Goal: Check status: Check status

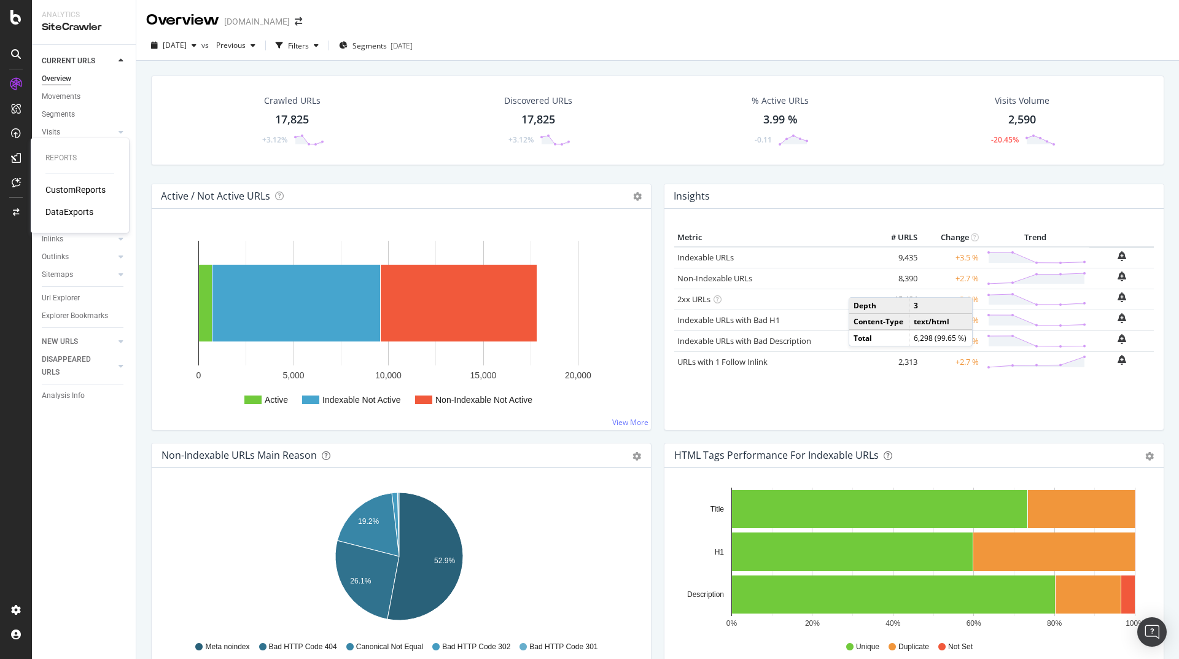
click at [86, 192] on div "CustomReports" at bounding box center [75, 190] width 60 height 12
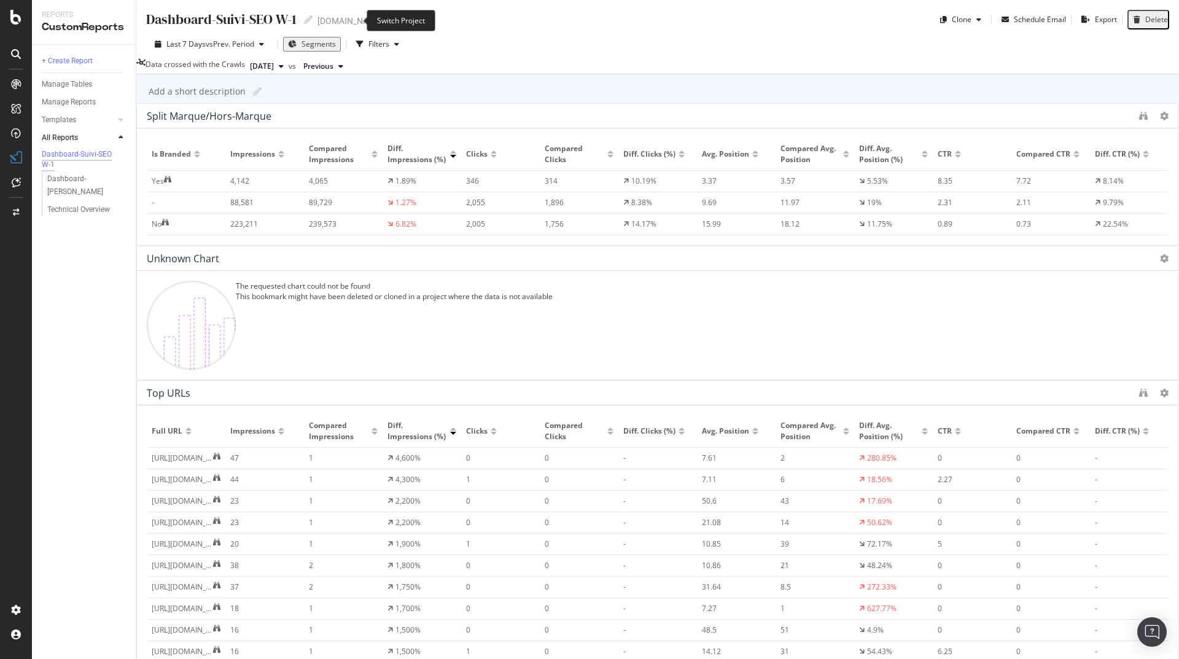
click at [388, 22] on icon "arrow-right-arrow-left" at bounding box center [391, 21] width 7 height 9
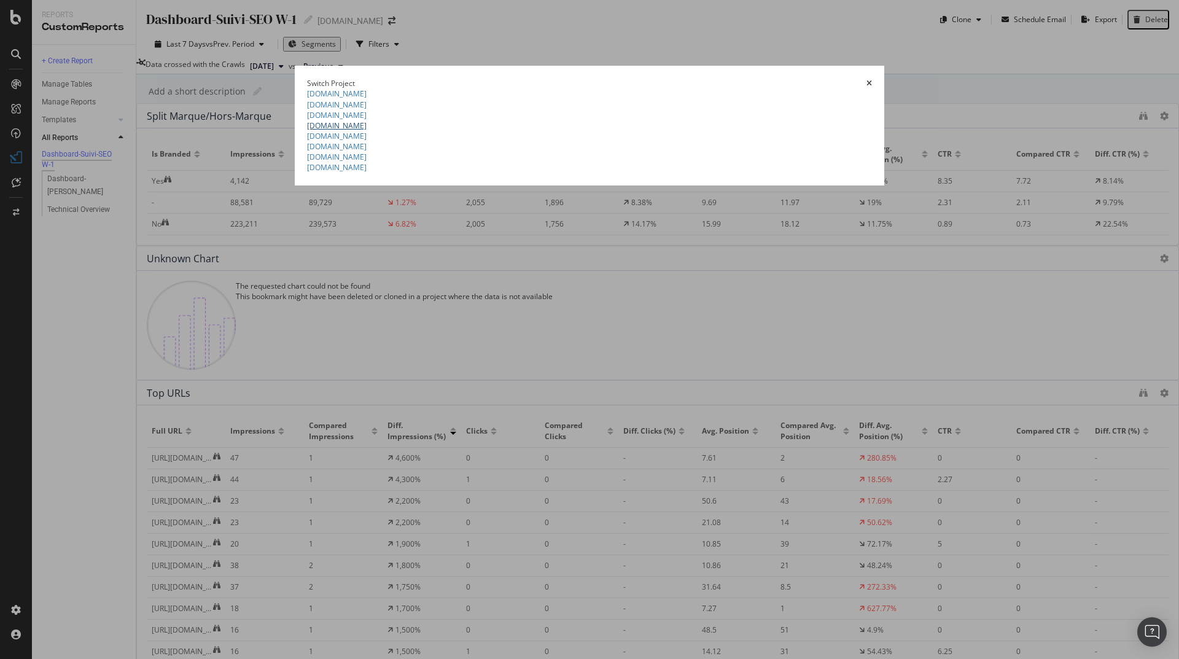
click at [307, 131] on link "[DOMAIN_NAME]" at bounding box center [337, 125] width 60 height 10
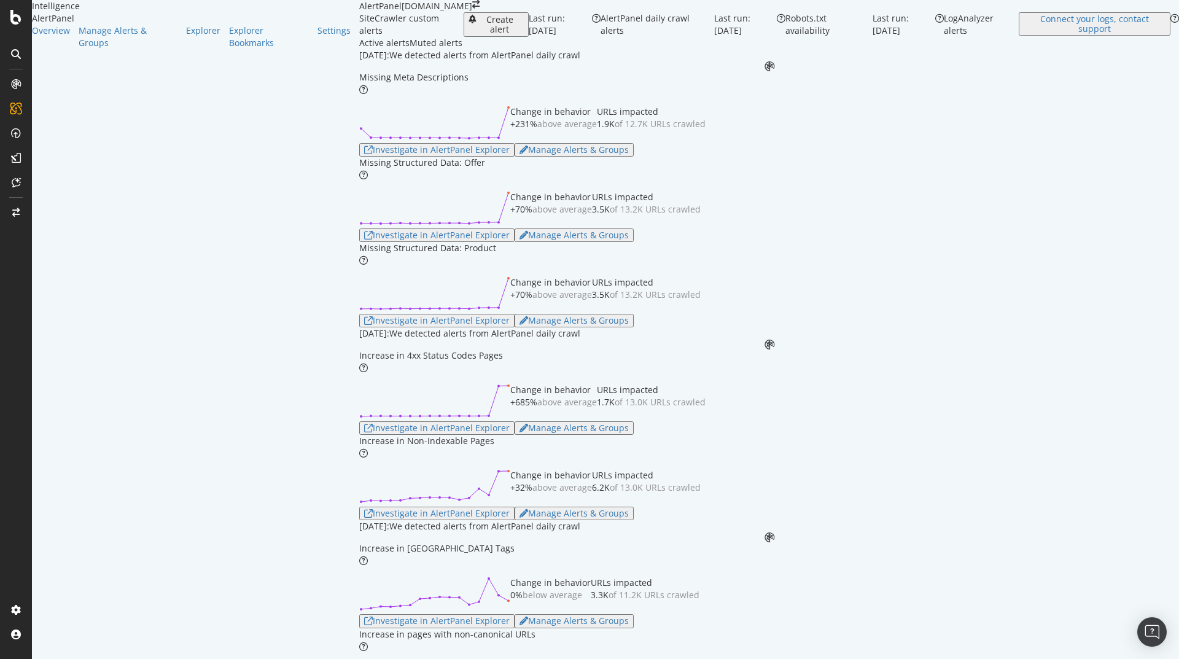
scroll to position [133, 0]
